Goal: Task Accomplishment & Management: Complete application form

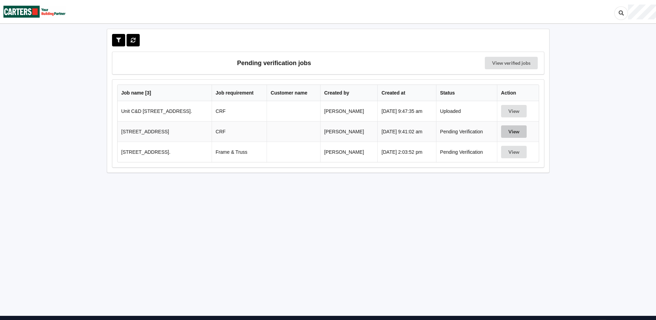
click at [519, 127] on button "View" at bounding box center [514, 131] width 26 height 12
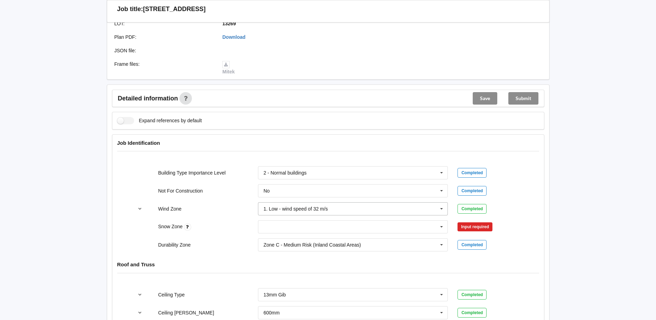
scroll to position [208, 0]
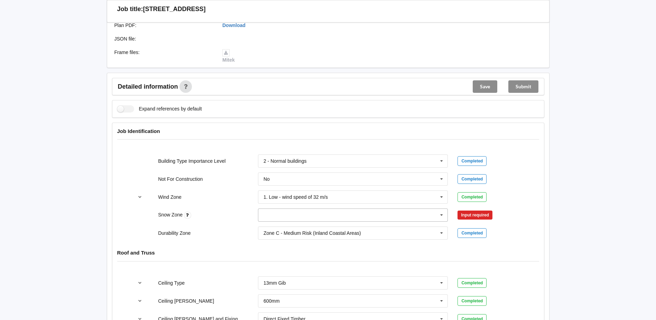
click at [331, 213] on input "text" at bounding box center [354, 215] width 190 height 12
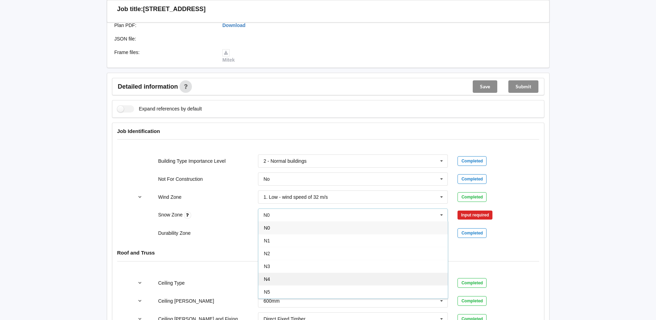
click at [288, 276] on div "N4" at bounding box center [353, 278] width 190 height 13
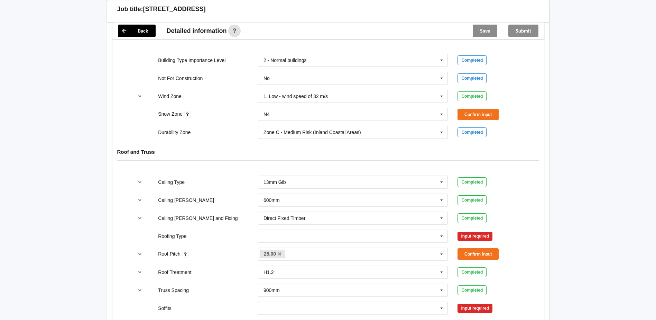
scroll to position [311, 0]
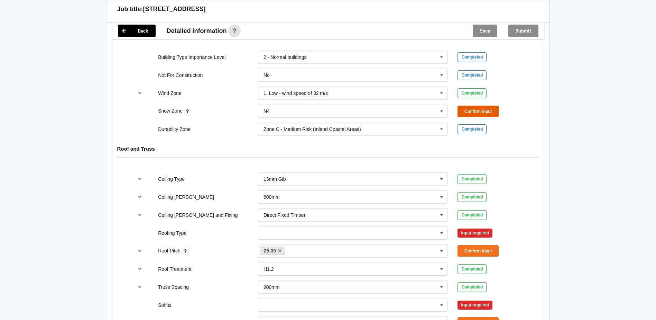
click at [480, 110] on button "Confirm input" at bounding box center [478, 110] width 41 height 11
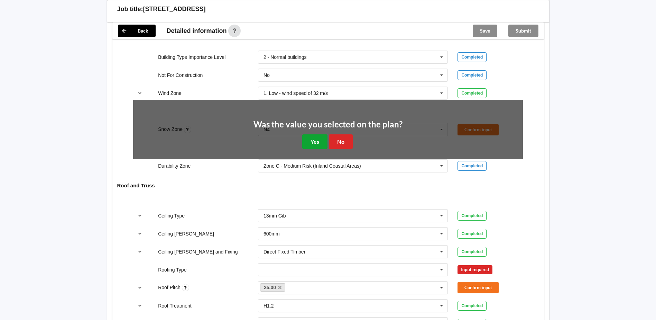
click at [319, 142] on button "Yes" at bounding box center [314, 141] width 25 height 14
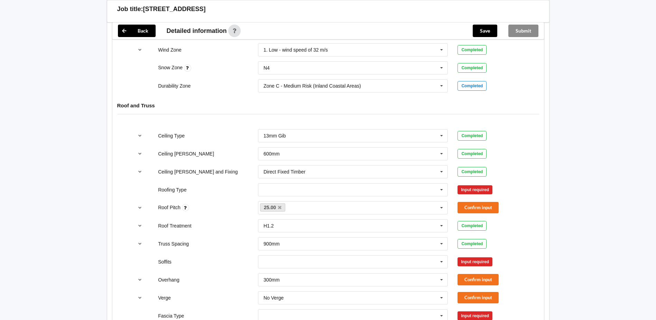
scroll to position [380, 0]
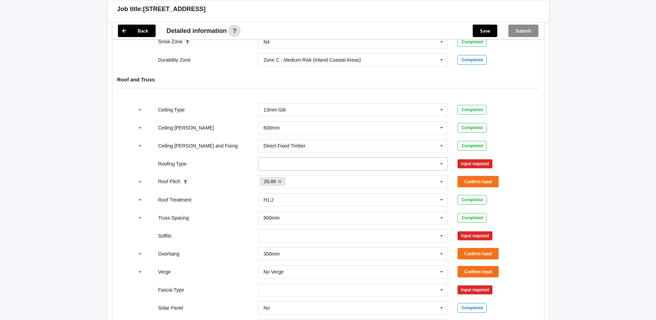
click at [316, 160] on input "text" at bounding box center [354, 163] width 190 height 12
click at [243, 165] on div "Roofing Type" at bounding box center [203, 163] width 100 height 7
click at [486, 179] on button "Confirm input" at bounding box center [478, 181] width 41 height 11
click at [481, 166] on button "Confirm input" at bounding box center [478, 163] width 41 height 11
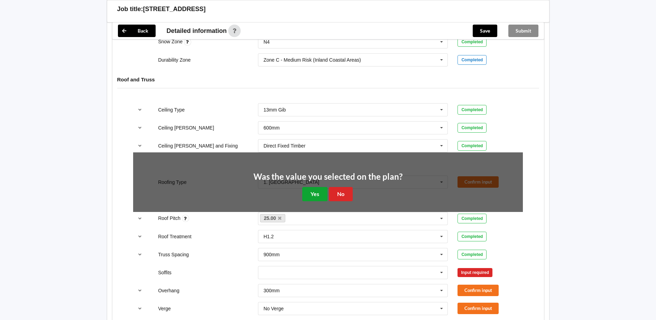
click at [307, 196] on button "Yes" at bounding box center [314, 194] width 25 height 14
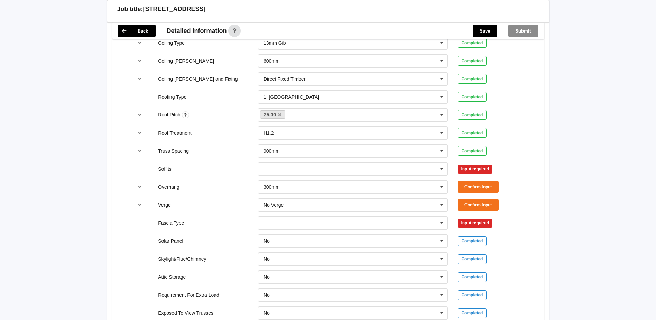
scroll to position [450, 0]
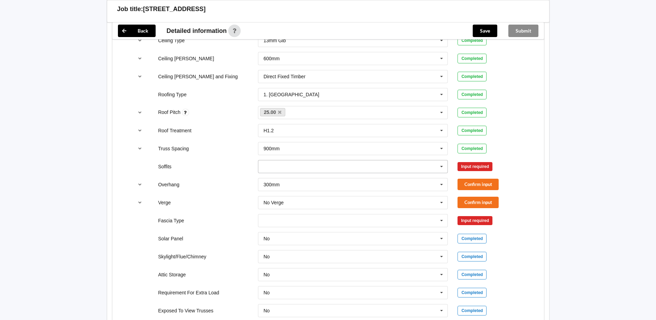
click at [300, 169] on input "text" at bounding box center [354, 166] width 190 height 12
click at [336, 190] on span "Multiple Values – See As Per Plan" at bounding box center [300, 192] width 73 height 6
click at [367, 167] on input "text" at bounding box center [354, 166] width 190 height 12
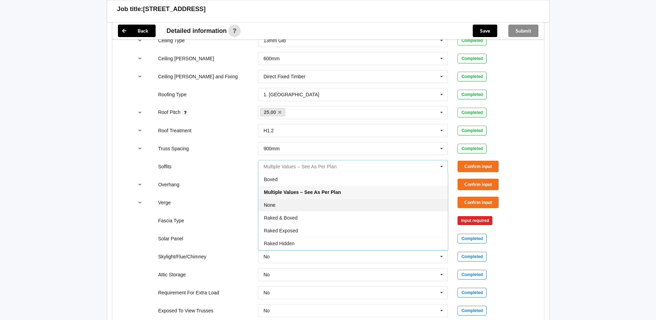
scroll to position [12, 0]
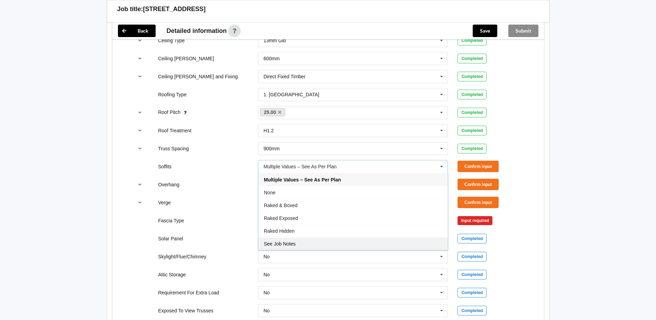
click at [303, 241] on div "See Job Notes" at bounding box center [353, 243] width 190 height 13
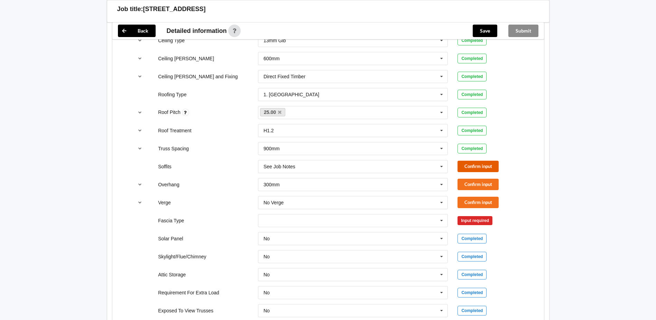
click at [473, 167] on button "Confirm input" at bounding box center [478, 165] width 41 height 11
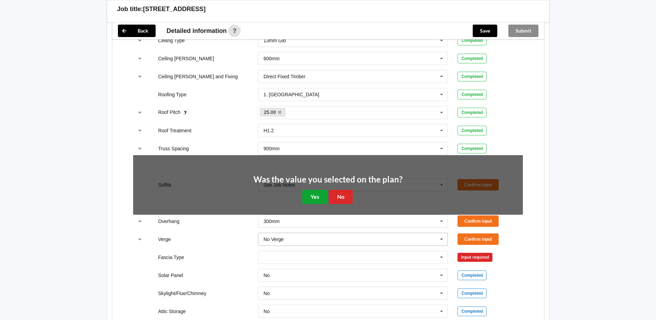
click at [314, 195] on button "Yes" at bounding box center [314, 197] width 25 height 14
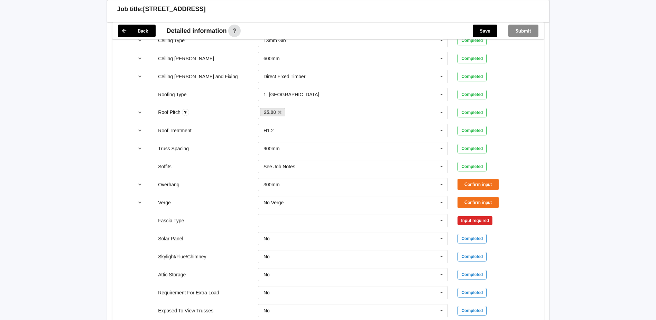
click at [380, 192] on div "No Verge No Verge 300mm 450mm 600mm 750mm Multiple Values – See As Per Plan See…" at bounding box center [353, 202] width 200 height 23
click at [329, 186] on input "text" at bounding box center [354, 184] width 190 height 12
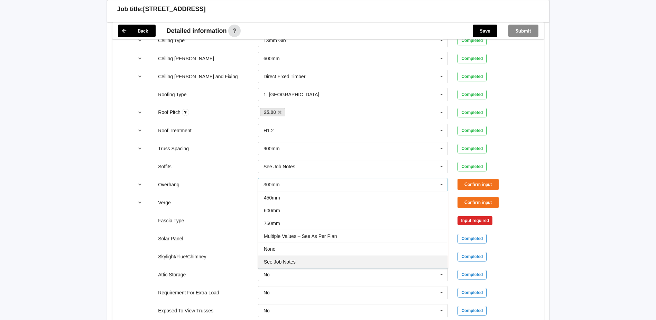
click at [300, 258] on div "See Job Notes" at bounding box center [353, 261] width 190 height 13
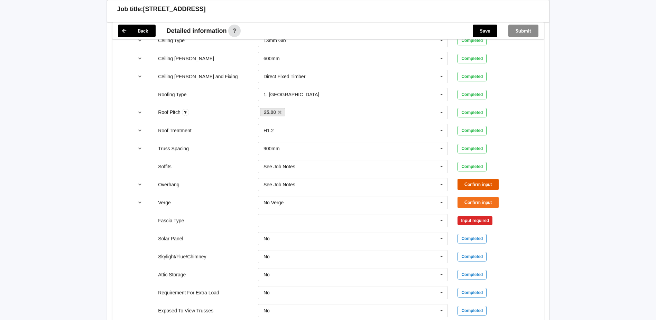
click at [481, 183] on button "Confirm input" at bounding box center [478, 183] width 41 height 11
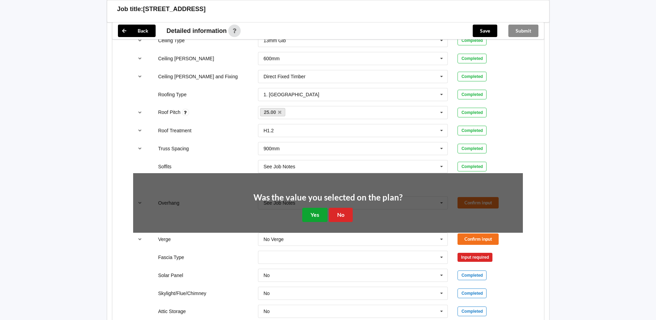
click at [316, 215] on button "Yes" at bounding box center [314, 215] width 25 height 14
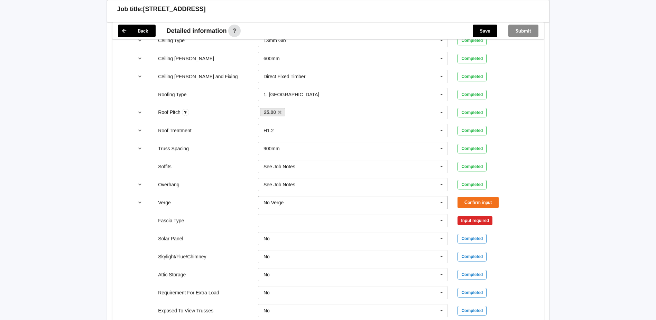
click at [338, 204] on input "text" at bounding box center [354, 202] width 190 height 12
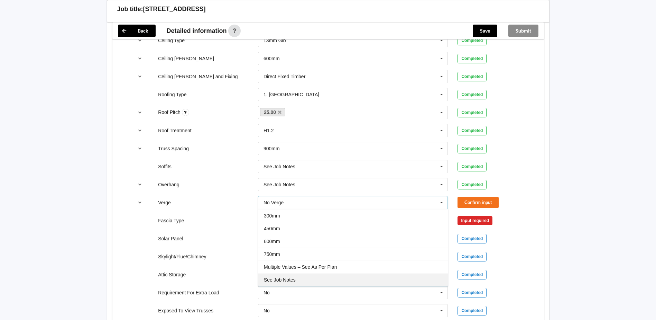
click at [302, 276] on div "See Job Notes" at bounding box center [353, 279] width 190 height 13
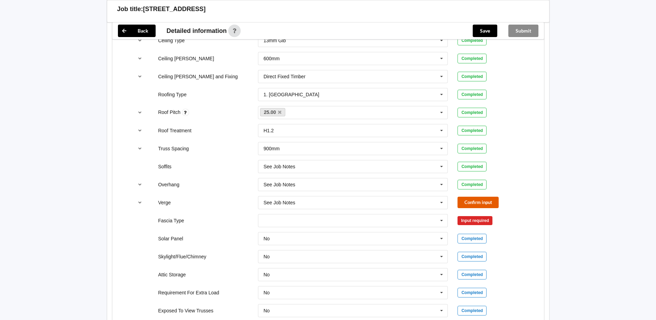
click at [481, 203] on button "Confirm input" at bounding box center [478, 201] width 41 height 11
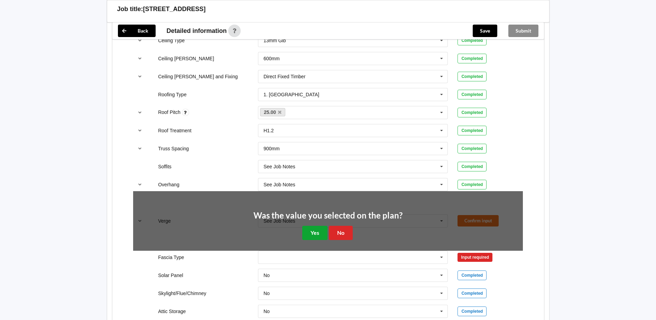
click at [313, 233] on button "Yes" at bounding box center [314, 232] width 25 height 14
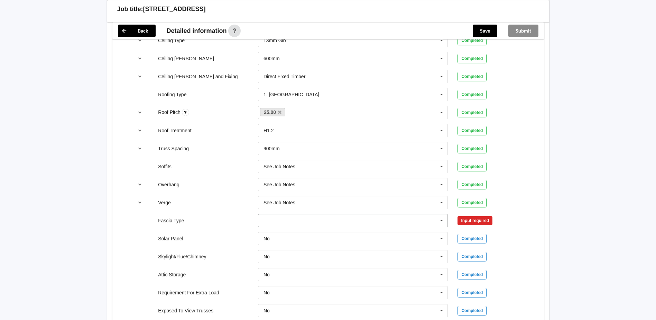
click at [325, 223] on input "text" at bounding box center [354, 220] width 190 height 12
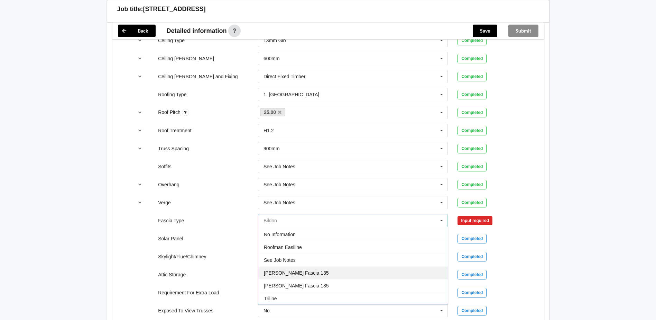
scroll to position [230, 0]
drag, startPoint x: 315, startPoint y: 257, endPoint x: 338, endPoint y: 253, distance: 22.9
click at [316, 258] on div "See Job Notes" at bounding box center [353, 258] width 190 height 13
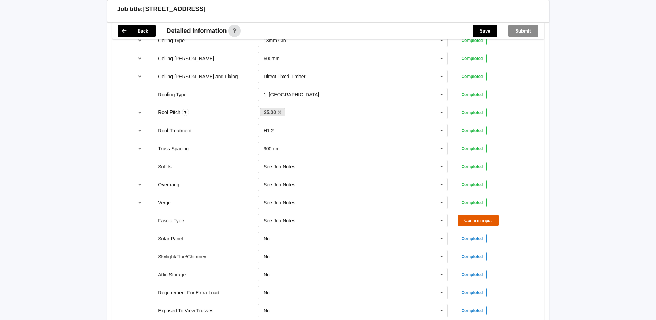
click at [482, 225] on button "Confirm input" at bounding box center [478, 219] width 41 height 11
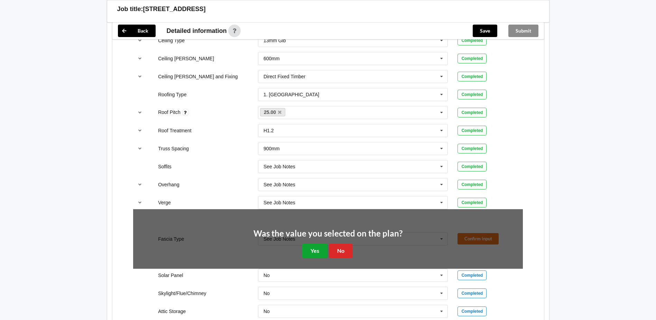
click at [319, 251] on button "Yes" at bounding box center [314, 250] width 25 height 14
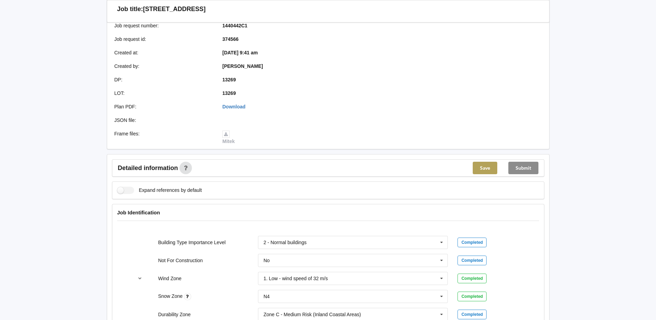
click at [487, 174] on button "Save" at bounding box center [485, 168] width 25 height 12
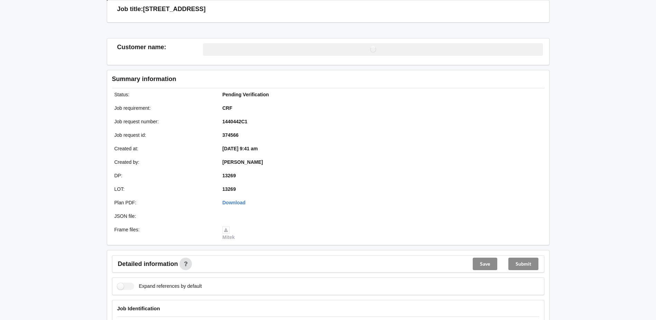
scroll to position [126, 0]
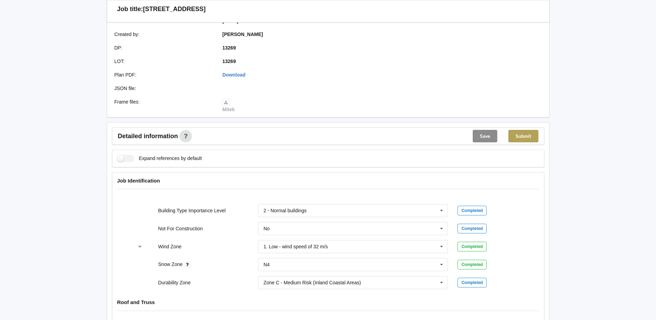
click at [519, 138] on button "Submit" at bounding box center [523, 136] width 30 height 12
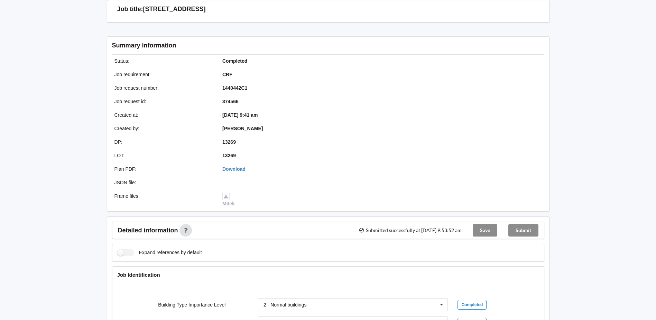
scroll to position [0, 0]
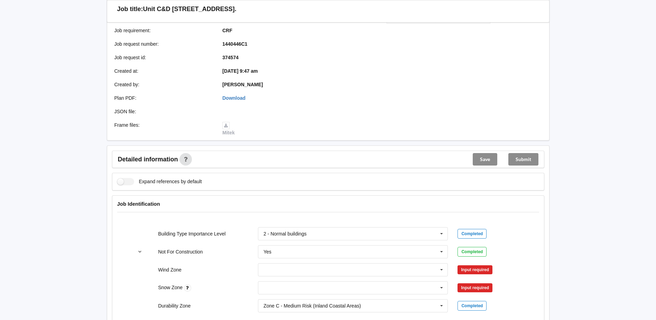
scroll to position [35, 0]
